Goal: Information Seeking & Learning: Learn about a topic

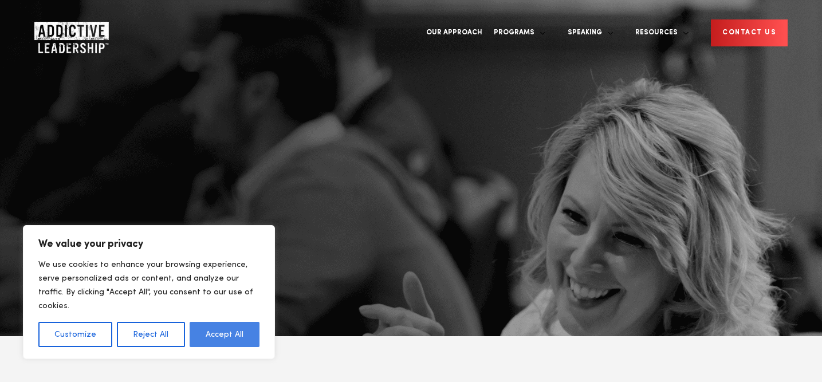
click at [236, 339] on button "Accept All" at bounding box center [225, 334] width 70 height 25
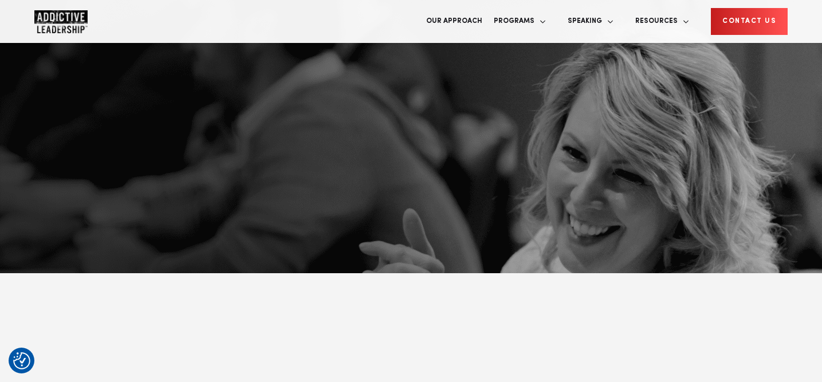
scroll to position [64, 0]
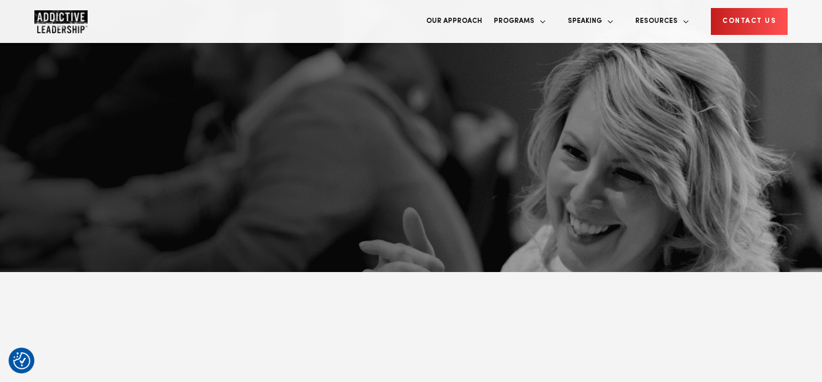
drag, startPoint x: 551, startPoint y: 274, endPoint x: 276, endPoint y: 278, distance: 275.0
copy p "Over 30,000 leaders have gained a combined 15M+ hours:"
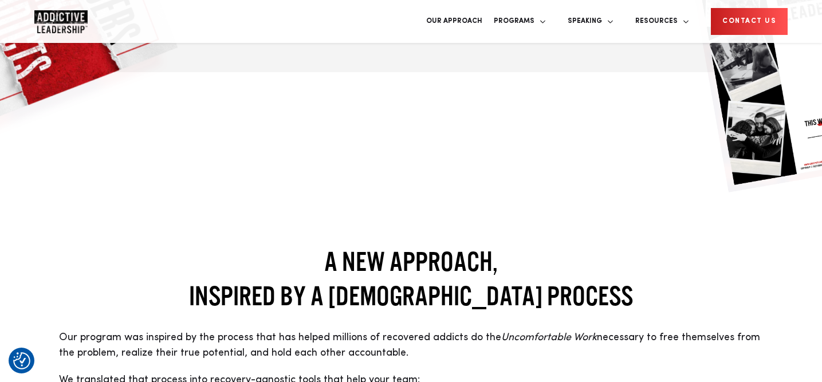
scroll to position [780, 0]
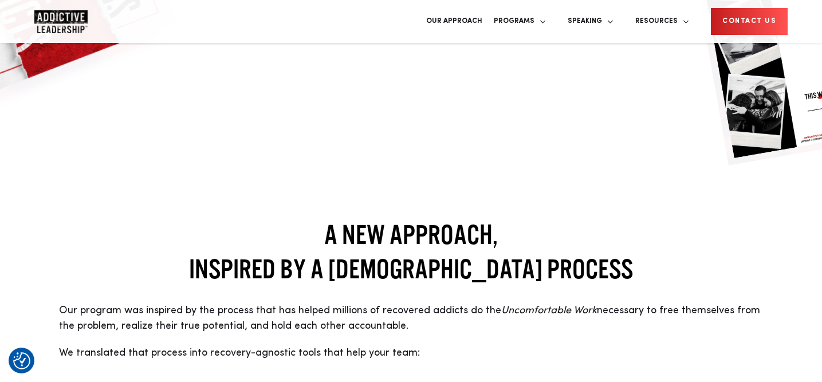
drag, startPoint x: 343, startPoint y: 211, endPoint x: 176, endPoint y: 181, distance: 169.9
click at [176, 303] on p "Our program was inspired by the process that has helped millions of recovered a…" at bounding box center [411, 318] width 705 height 31
copy p "Our program was inspired by the process that has helped millions of recovered a…"
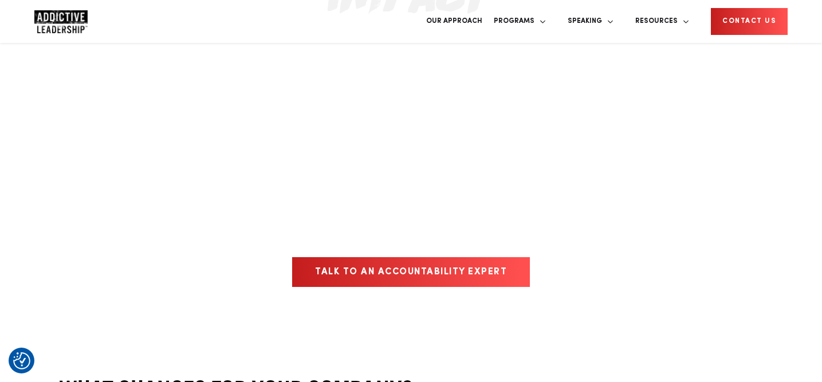
scroll to position [1578, 0]
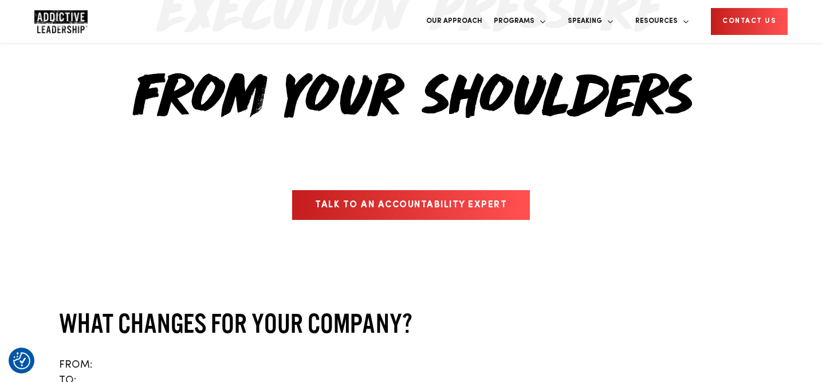
drag, startPoint x: 651, startPoint y: 180, endPoint x: 642, endPoint y: 199, distance: 21.5
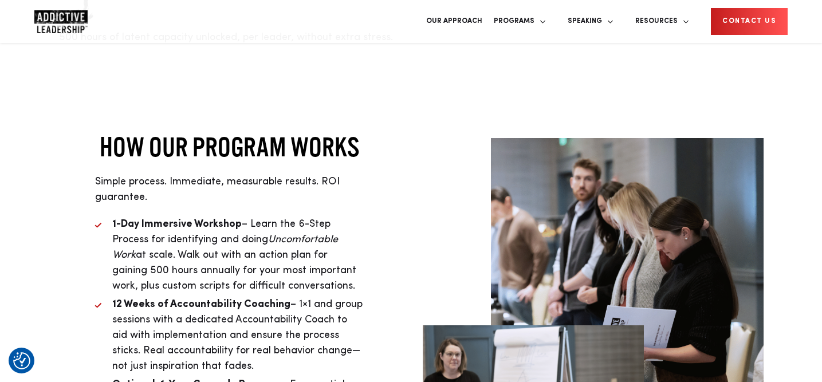
scroll to position [2593, 0]
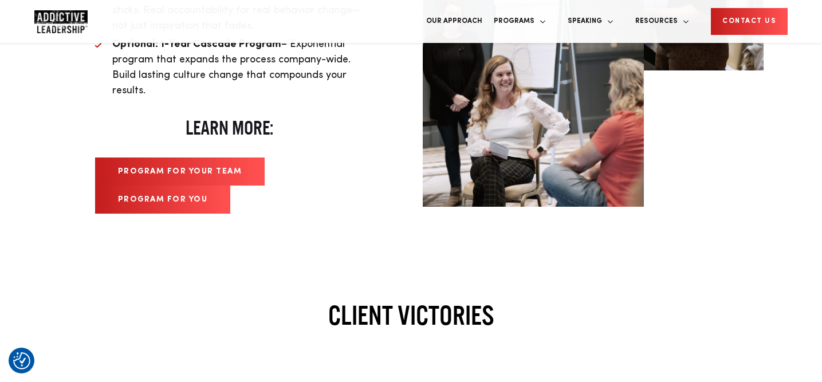
scroll to position [2937, 0]
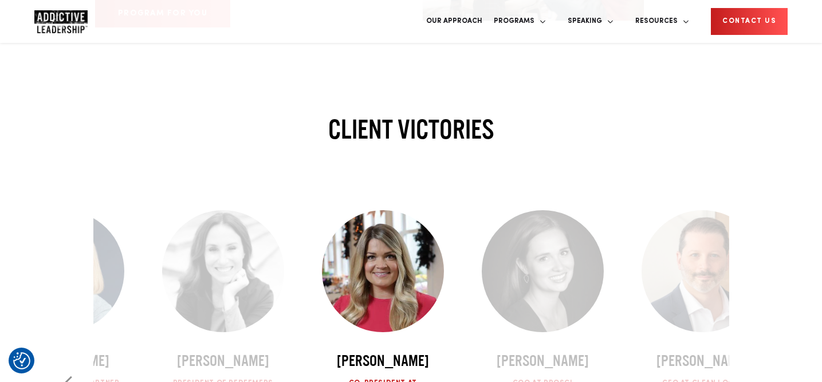
scroll to position [3140, 0]
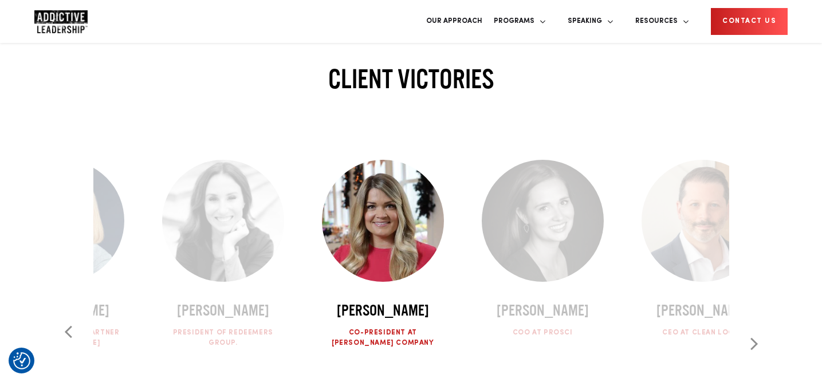
scroll to position [3184, 0]
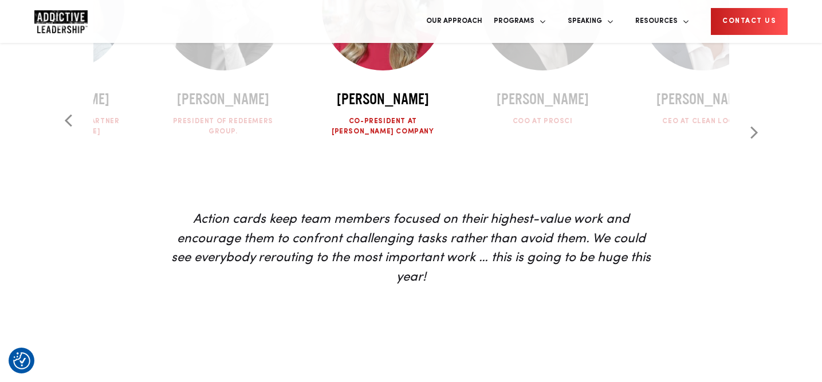
scroll to position [3408, 0]
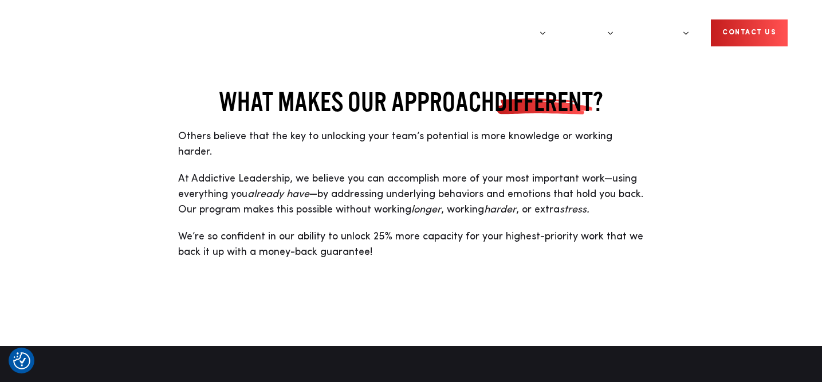
click at [488, 21] on link "Our Approach" at bounding box center [454, 32] width 68 height 43
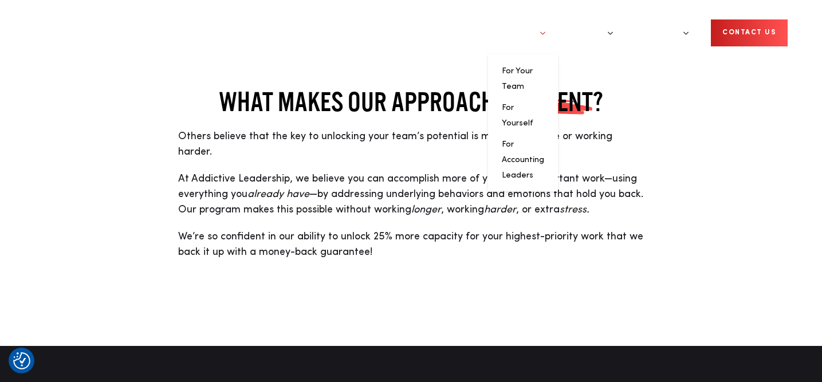
click at [546, 24] on link "Programs" at bounding box center [517, 32] width 58 height 43
click at [533, 67] on link "For Your Team" at bounding box center [517, 78] width 31 height 23
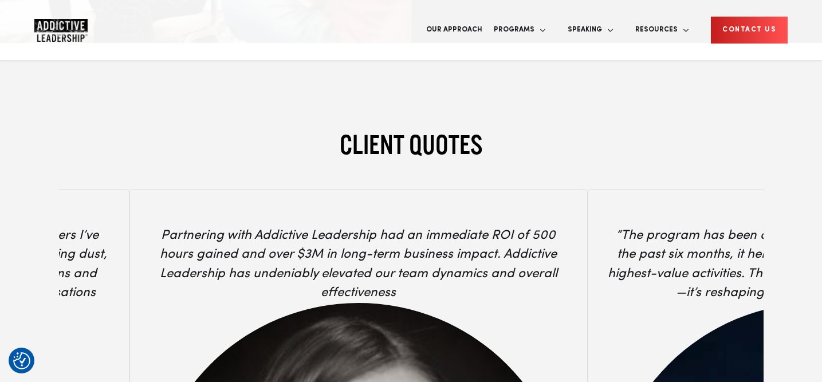
scroll to position [4207, 0]
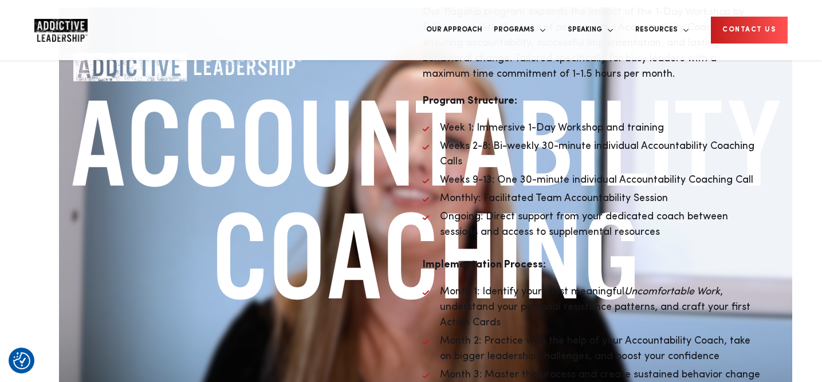
scroll to position [2262, 0]
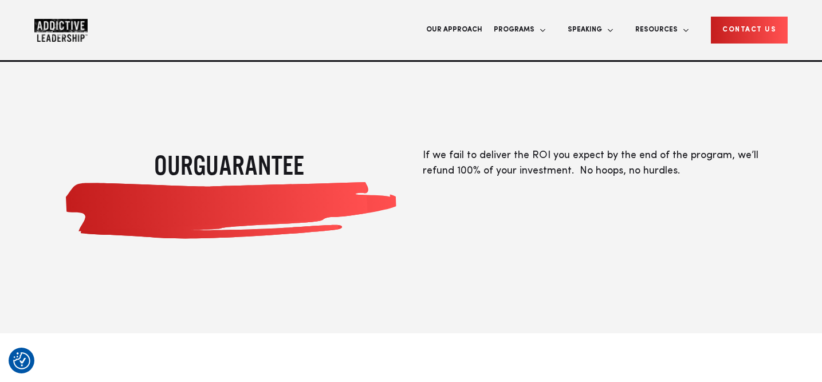
scroll to position [1216, 0]
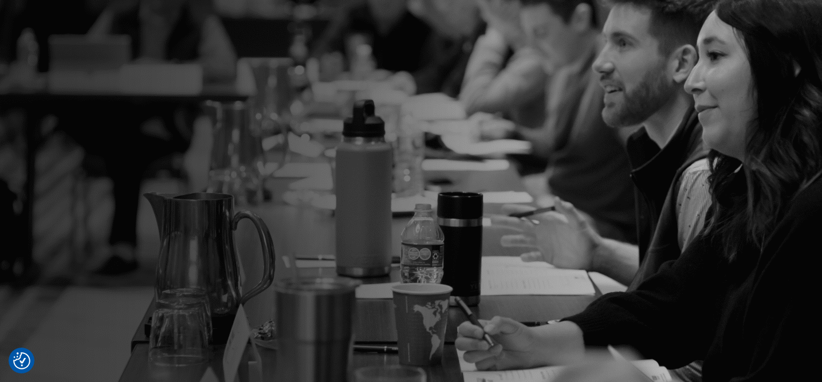
scroll to position [0, 0]
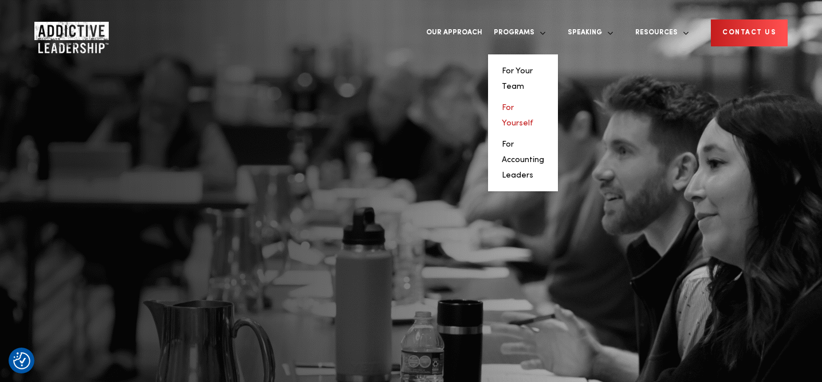
click at [533, 104] on link "For Yourself" at bounding box center [518, 115] width 32 height 23
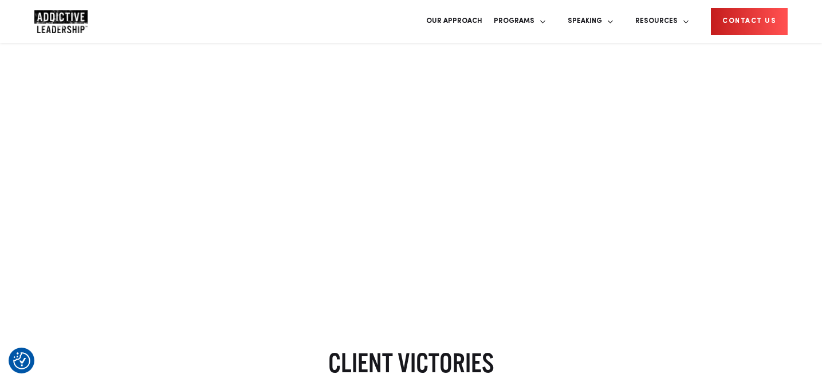
scroll to position [467, 0]
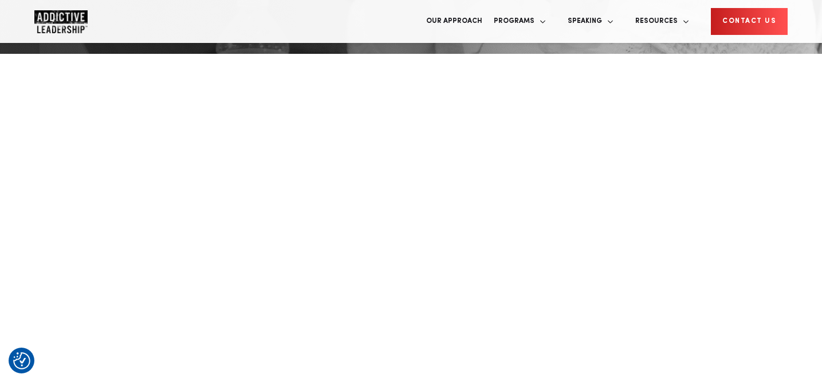
scroll to position [499, 0]
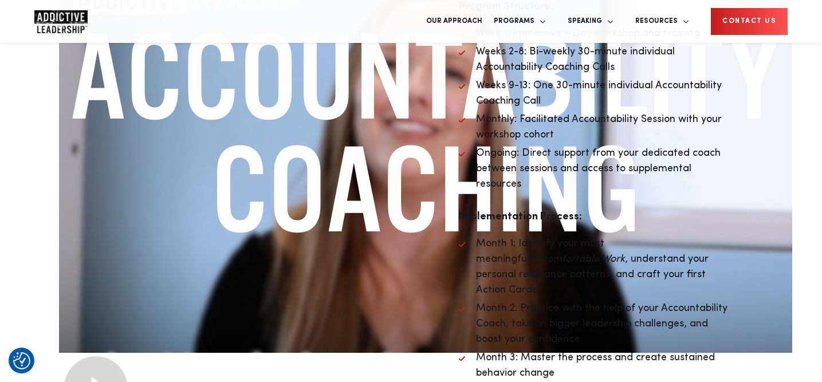
scroll to position [3614, 0]
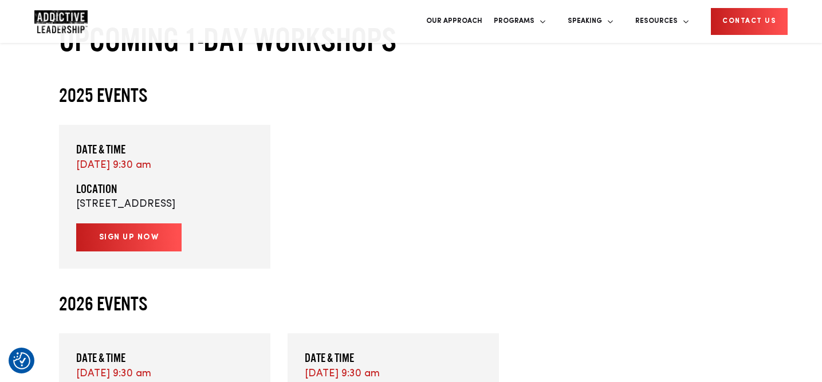
scroll to position [683, 0]
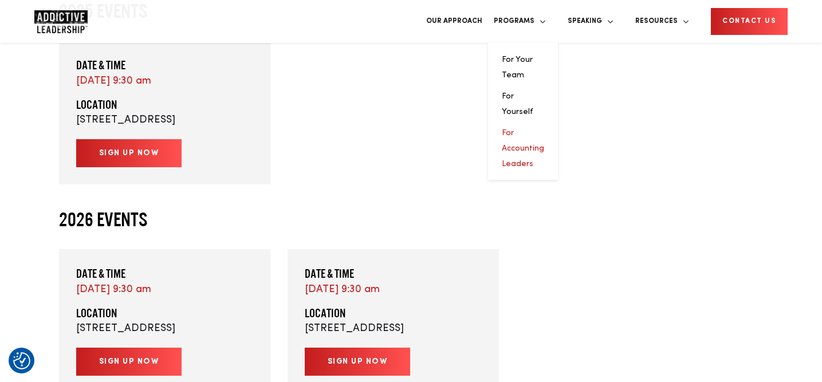
click at [544, 129] on link "For Accounting Leaders" at bounding box center [523, 148] width 42 height 39
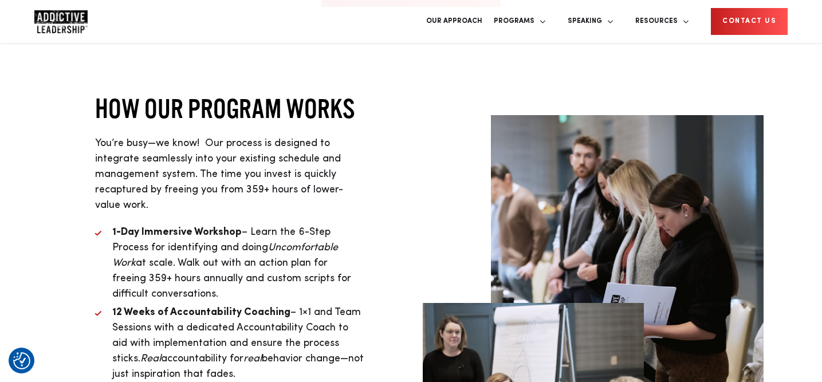
scroll to position [3715, 0]
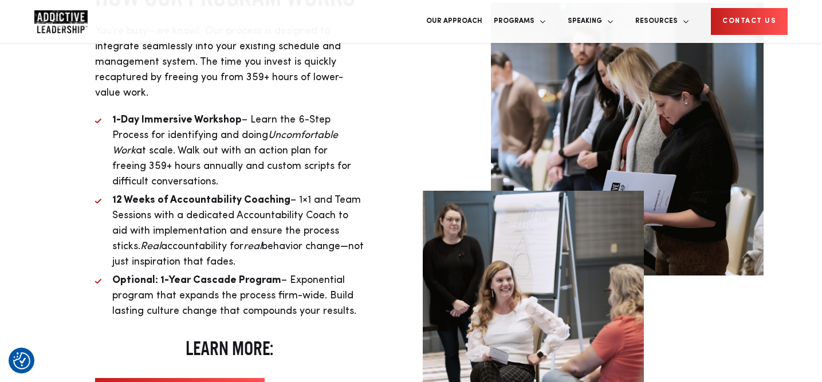
scroll to position [3860, 0]
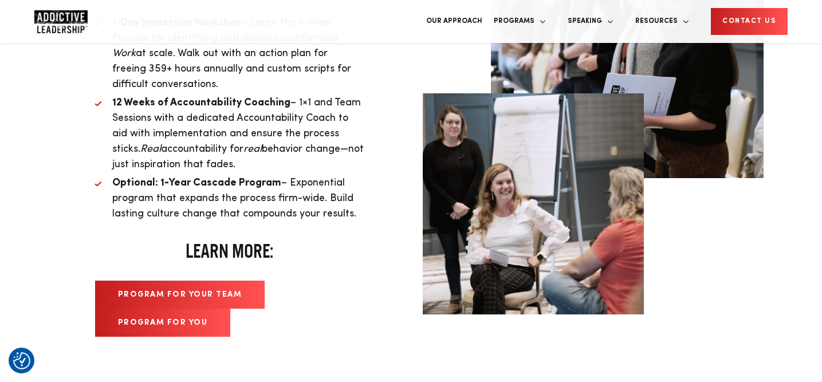
scroll to position [3938, 0]
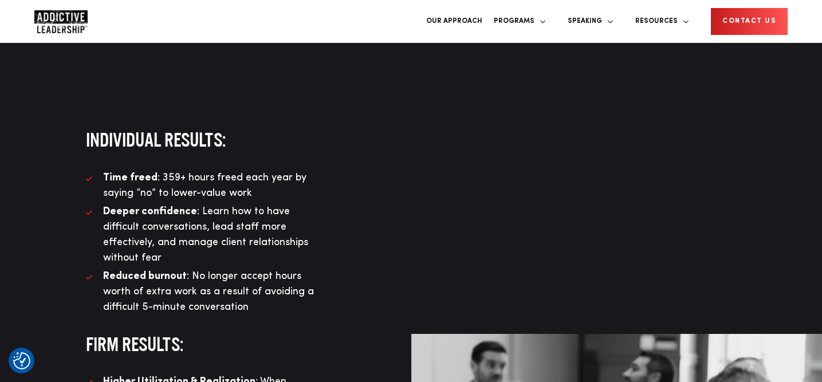
scroll to position [4489, 0]
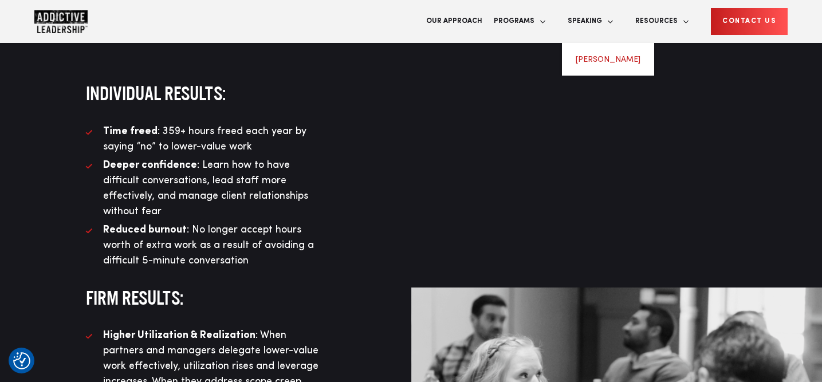
click at [625, 56] on link "Michael Brody-Waite" at bounding box center [608, 60] width 65 height 8
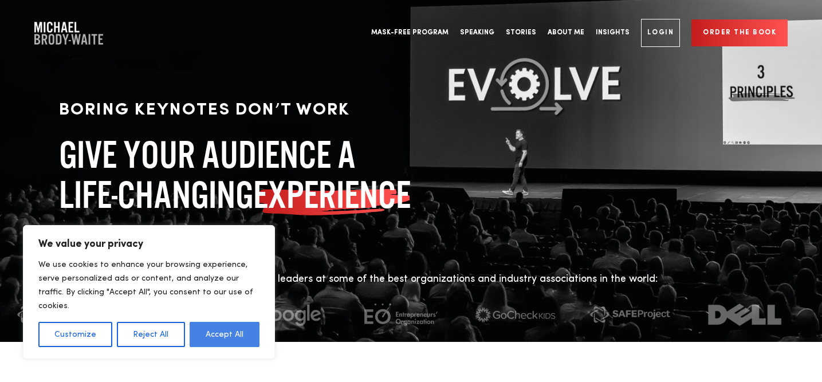
click at [234, 340] on button "Accept All" at bounding box center [225, 334] width 70 height 25
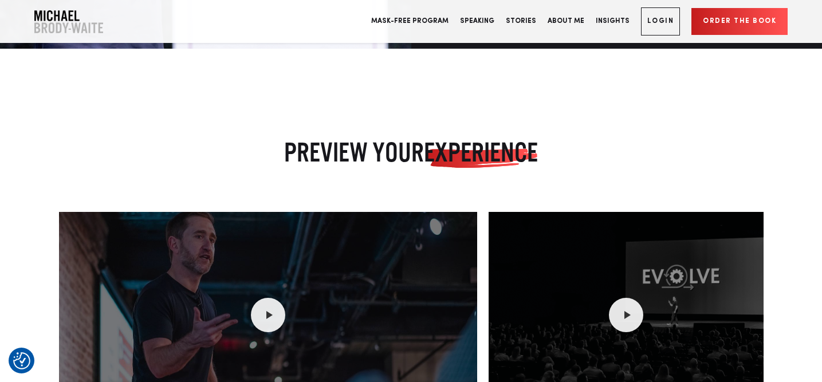
scroll to position [1224, 0]
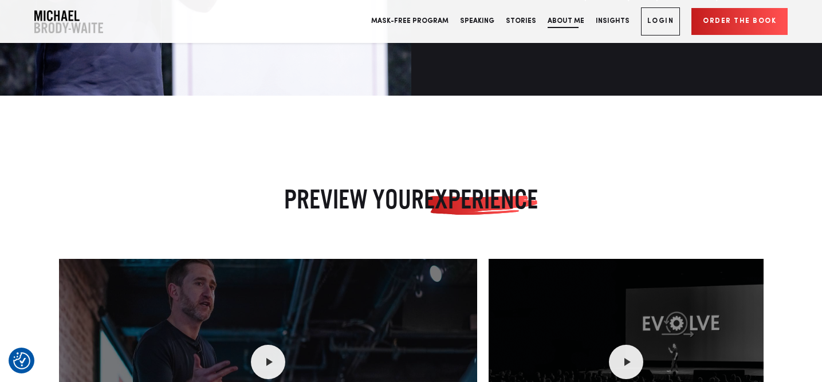
click at [579, 18] on link "About Me" at bounding box center [566, 21] width 48 height 43
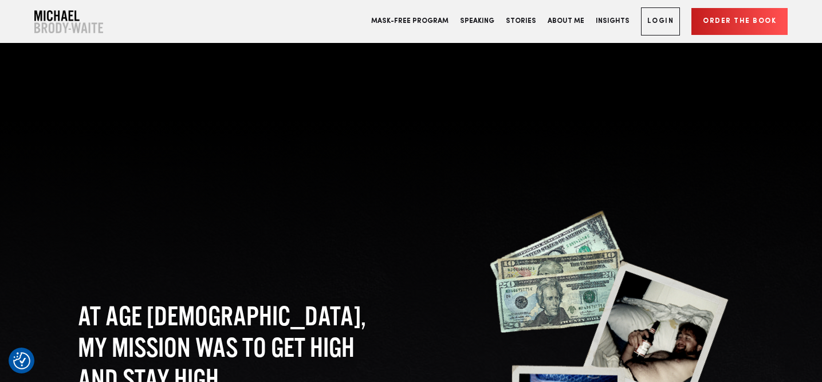
scroll to position [680, 0]
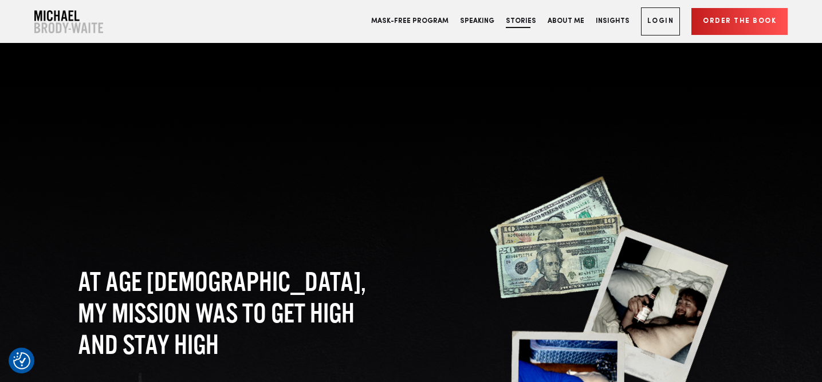
click at [531, 19] on link "Stories" at bounding box center [521, 21] width 42 height 43
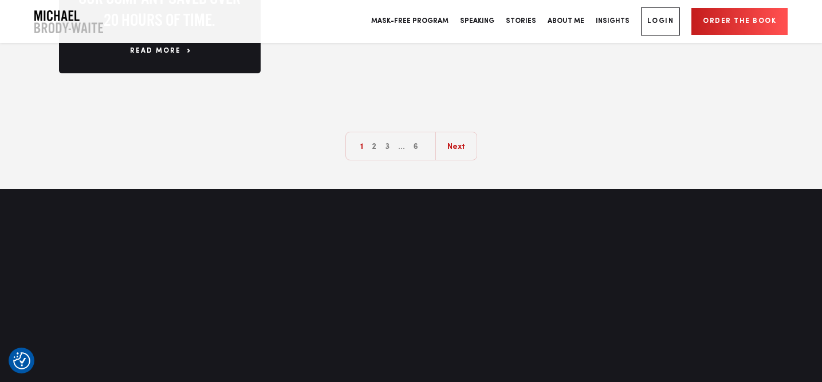
scroll to position [1827, 0]
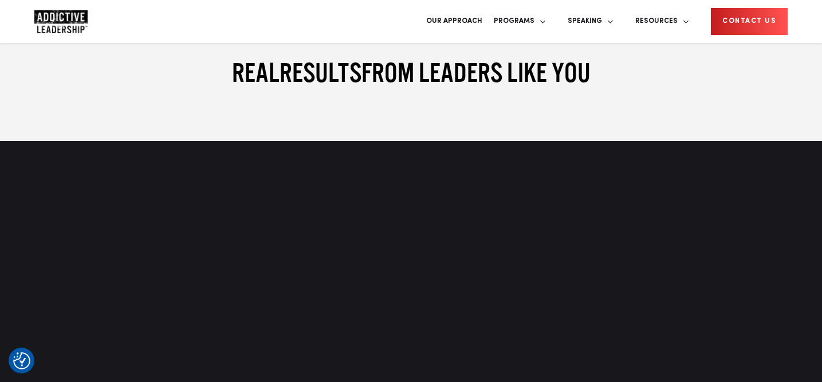
scroll to position [4344, 0]
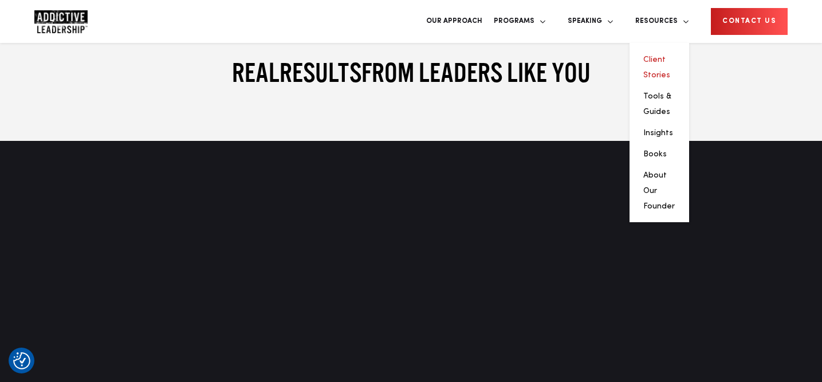
click at [670, 56] on link "Client Stories" at bounding box center [656, 67] width 27 height 23
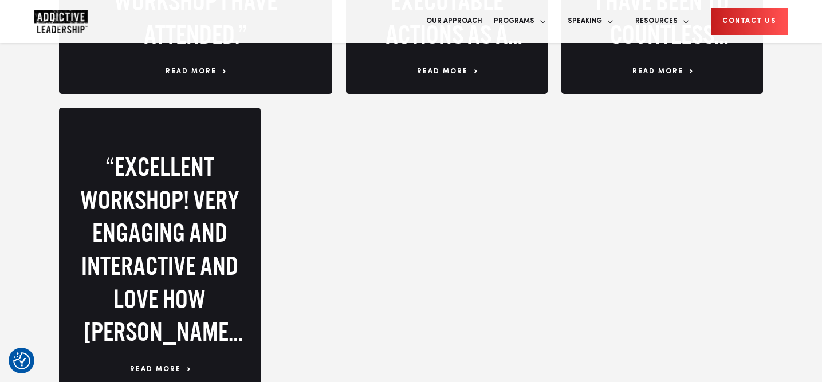
scroll to position [1722, 0]
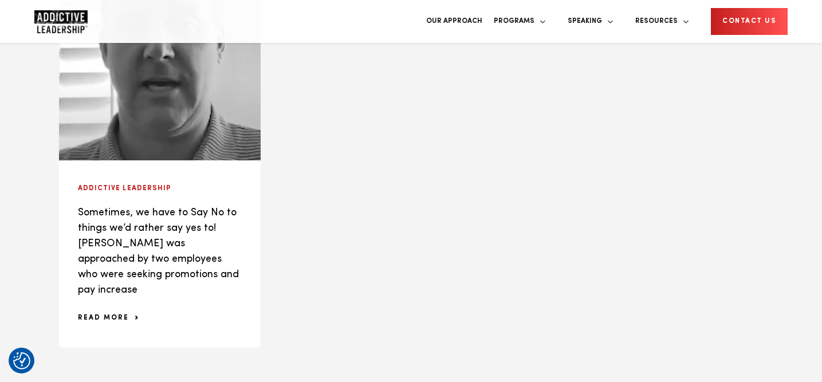
scroll to position [1988, 0]
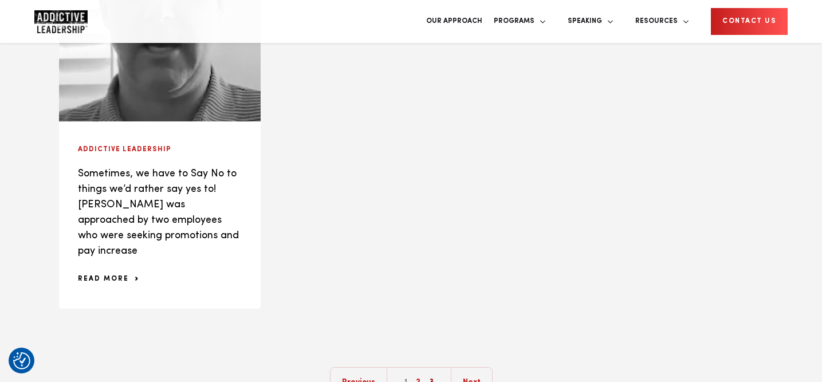
click at [431, 368] on link "3" at bounding box center [431, 382] width 10 height 29
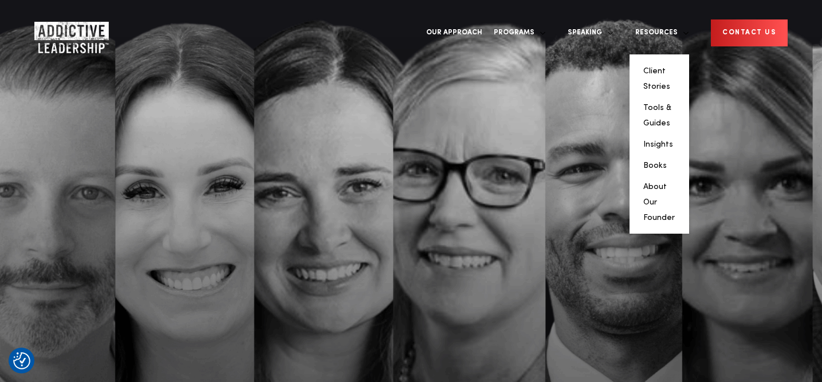
click at [671, 100] on li "Tools & Guides" at bounding box center [659, 115] width 32 height 31
click at [670, 104] on link "Tools & Guides" at bounding box center [657, 115] width 28 height 23
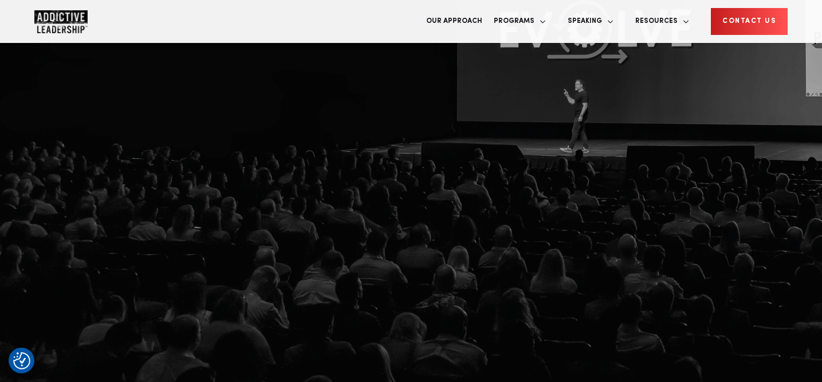
scroll to position [133, 0]
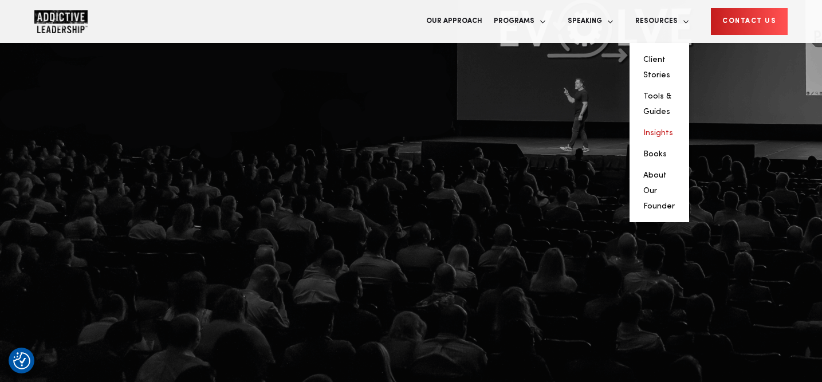
click at [673, 129] on link "Insights" at bounding box center [658, 133] width 30 height 8
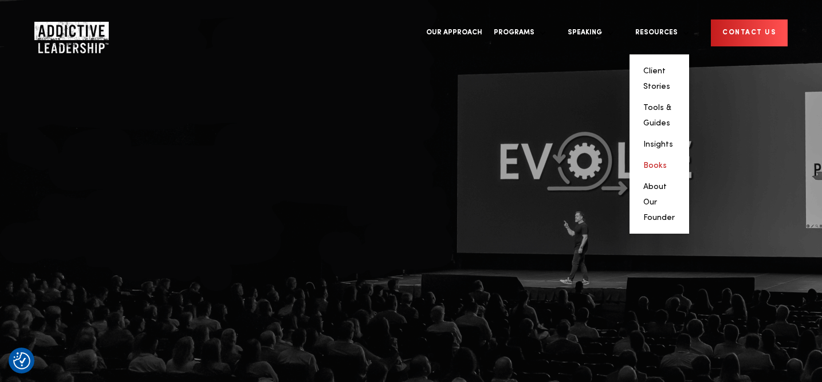
click at [667, 162] on link "Books" at bounding box center [654, 166] width 23 height 8
click at [668, 179] on li "About Our Founder" at bounding box center [659, 202] width 32 height 46
click at [668, 183] on link "About Our Founder" at bounding box center [659, 202] width 32 height 39
click at [675, 183] on link "About Our Founder" at bounding box center [659, 202] width 32 height 39
